Goal: Communication & Community: Share content

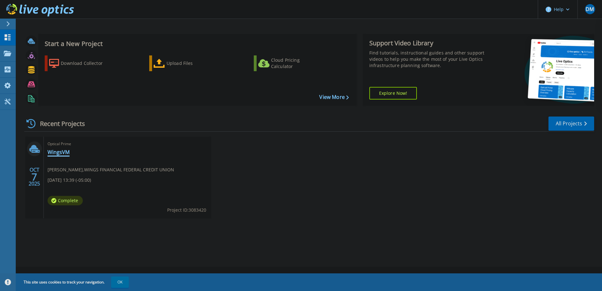
click at [60, 150] on link "WingsVM" at bounding box center [59, 152] width 22 height 6
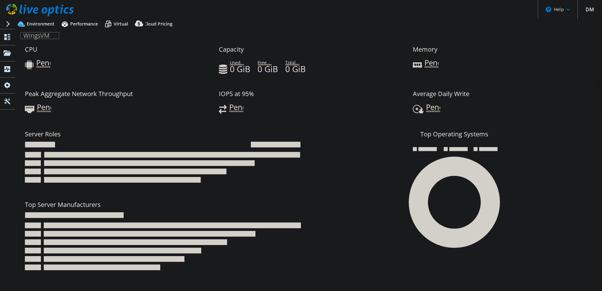
select select "USD"
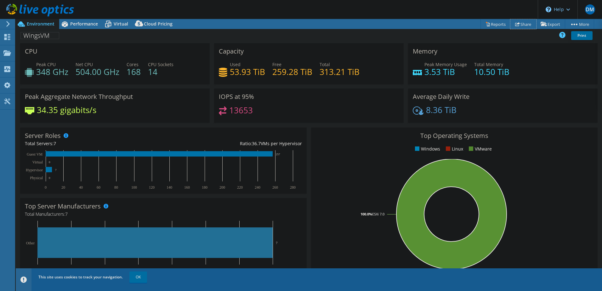
click at [521, 25] on link "Share" at bounding box center [524, 24] width 26 height 10
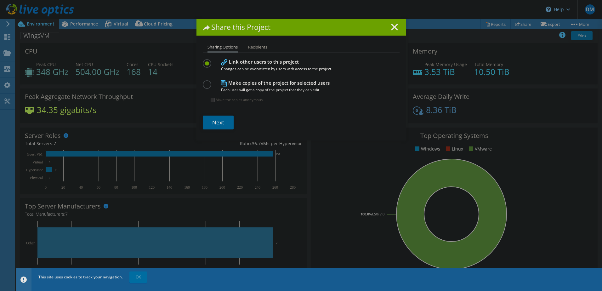
click at [213, 124] on link "Next" at bounding box center [218, 123] width 31 height 14
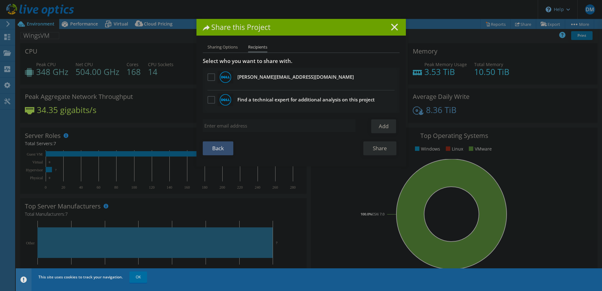
click at [225, 123] on input "search" at bounding box center [279, 125] width 153 height 13
click at [238, 126] on input "search" at bounding box center [279, 125] width 153 height 13
paste input "mrice@ent.com"
type input "mrice@ent.com"
click at [381, 126] on link "Add" at bounding box center [383, 126] width 25 height 14
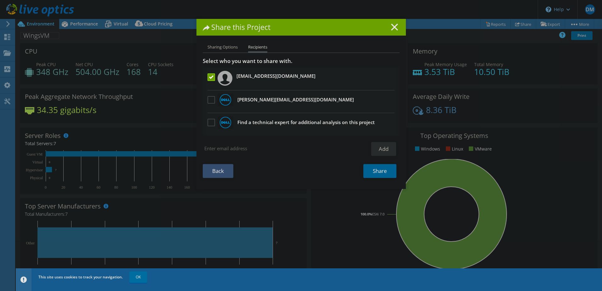
click at [375, 172] on link "Share" at bounding box center [379, 171] width 33 height 14
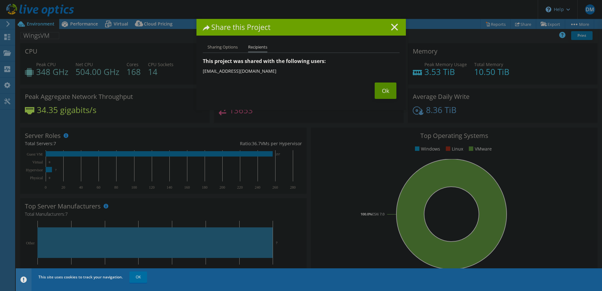
click at [378, 89] on link "Ok" at bounding box center [386, 91] width 22 height 16
